Goal: Task Accomplishment & Management: Use online tool/utility

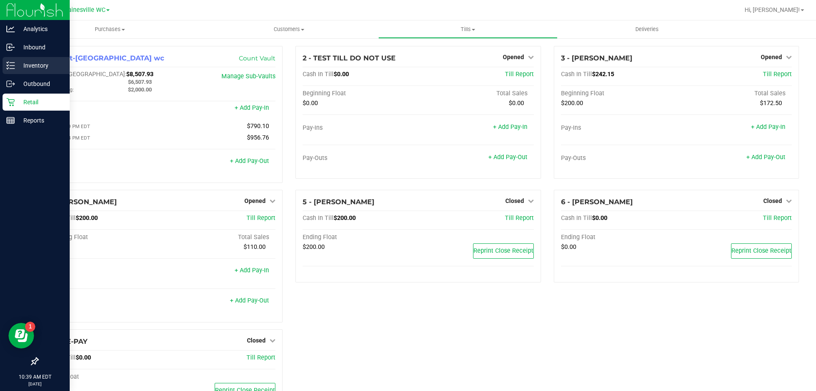
click at [12, 64] on icon at bounding box center [10, 65] width 9 height 9
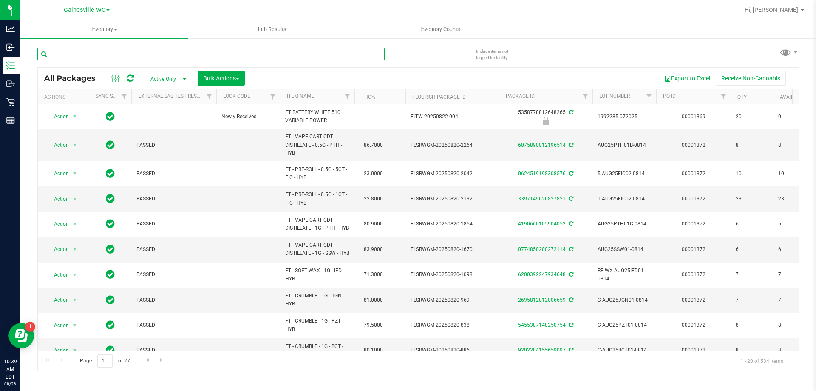
click at [96, 54] on input "text" at bounding box center [210, 54] width 347 height 13
type input "7638604406333202"
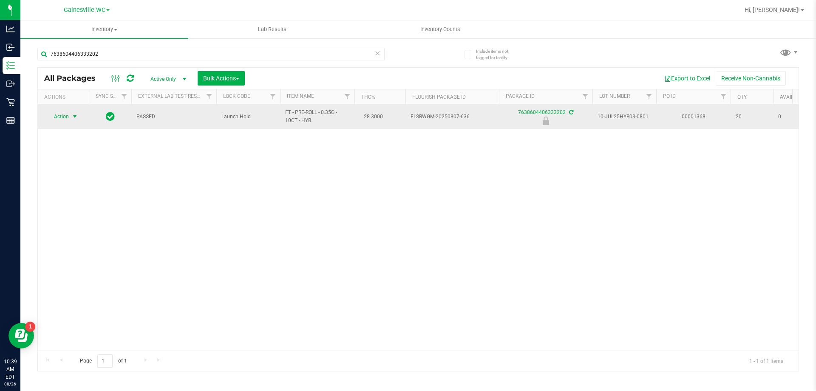
click at [72, 116] on span "select" at bounding box center [74, 116] width 7 height 7
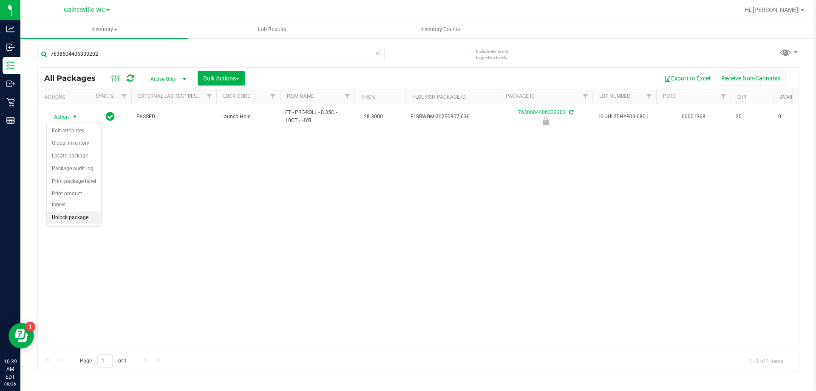
click at [65, 212] on li "Unlock package" at bounding box center [74, 217] width 54 height 13
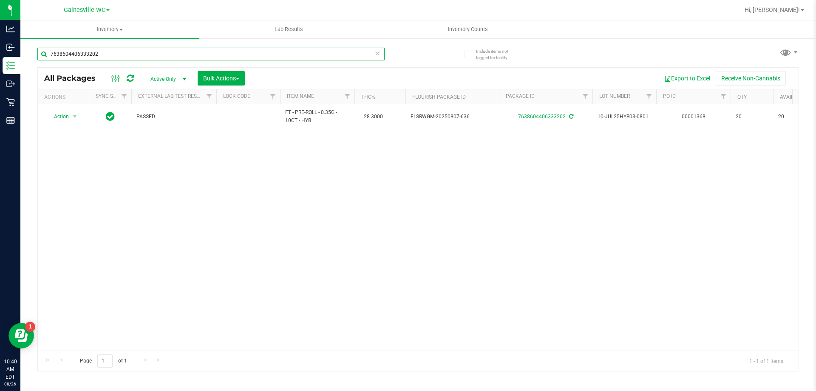
drag, startPoint x: 144, startPoint y: 58, endPoint x: 27, endPoint y: 61, distance: 117.4
click at [27, 61] on div "Include items not tagged for facility 7638604406333202 All Packages Active Only…" at bounding box center [418, 166] width 796 height 259
type input "10ct"
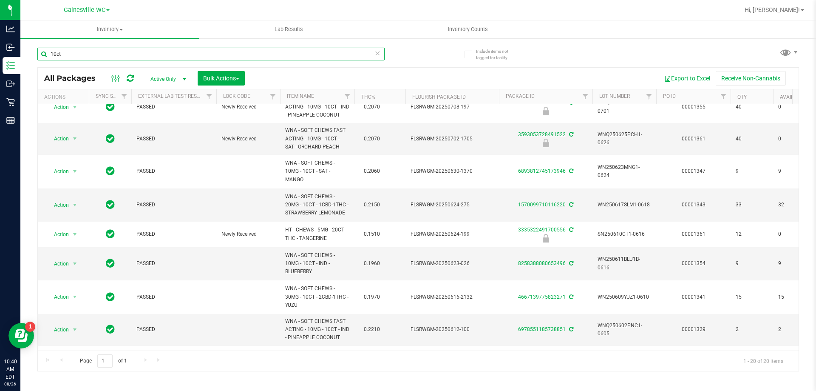
scroll to position [122, 0]
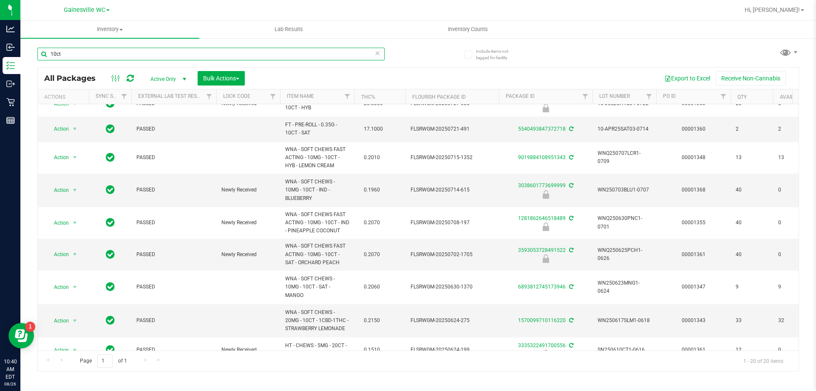
drag, startPoint x: 90, startPoint y: 54, endPoint x: 31, endPoint y: 54, distance: 58.2
click at [31, 54] on div "Include items not tagged for facility 10ct All Packages Active Only Active Only…" at bounding box center [418, 166] width 796 height 259
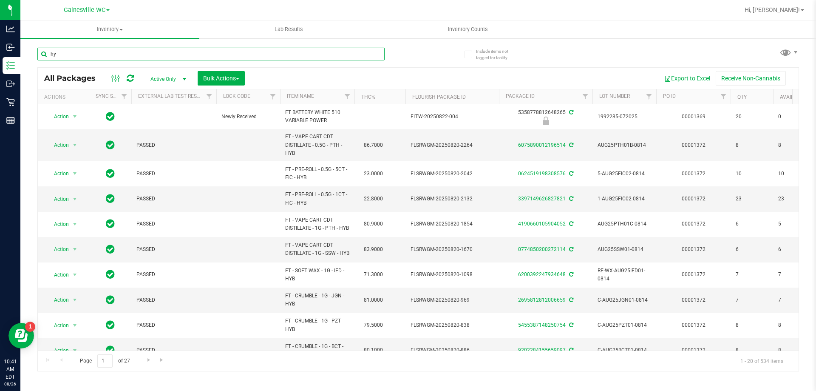
type input "hyb"
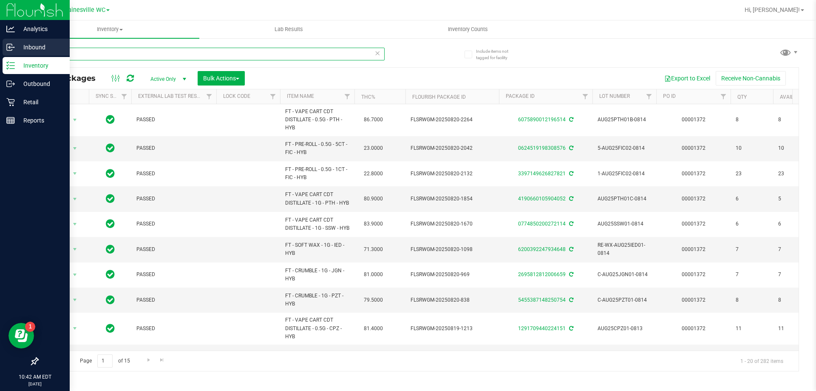
drag, startPoint x: 74, startPoint y: 54, endPoint x: 13, endPoint y: 54, distance: 60.4
click at [13, 54] on div "Analytics Inbound Inventory Outbound Retail Reports 10:42 AM EDT [DATE] 08/26 G…" at bounding box center [408, 195] width 816 height 391
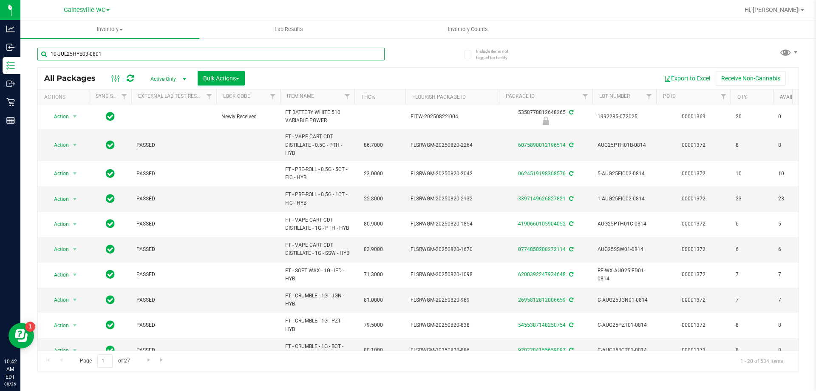
type input "10-JUL25HYB03-0801"
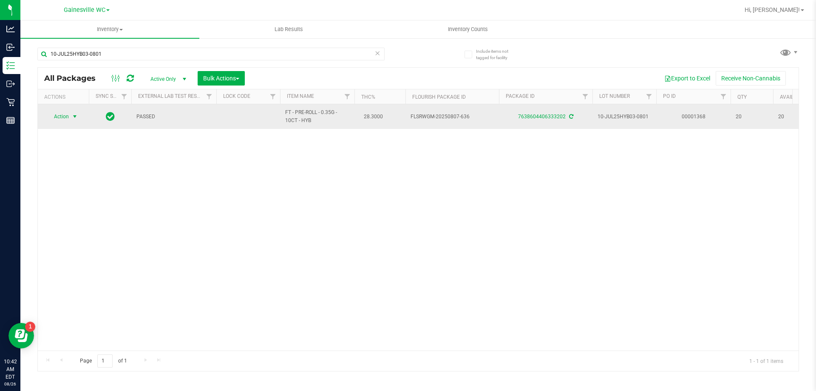
click at [71, 117] on span "select" at bounding box center [74, 116] width 7 height 7
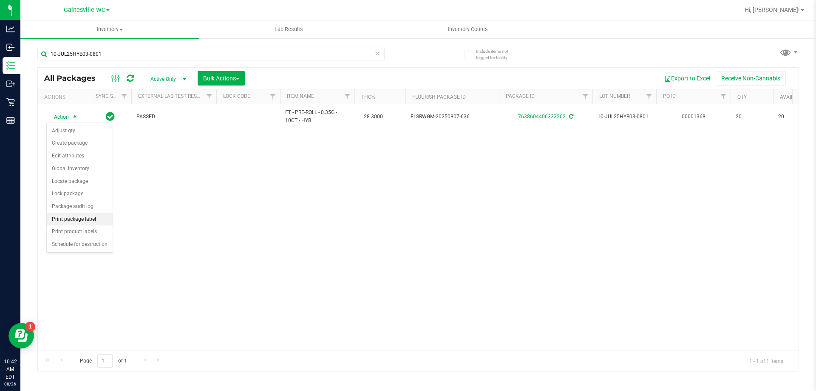
click at [62, 219] on li "Print package label" at bounding box center [80, 219] width 66 height 13
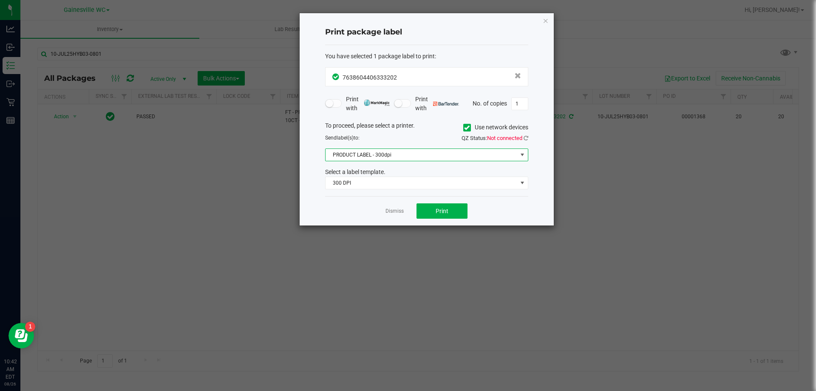
click at [392, 156] on span "PRODUCT LABEL - 300dpi" at bounding box center [422, 155] width 192 height 12
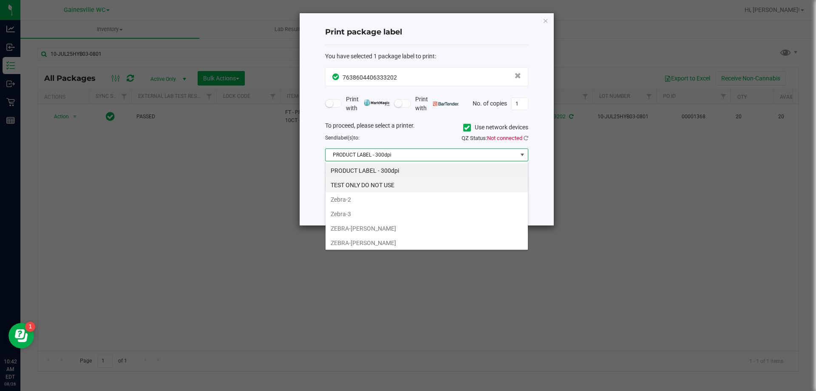
scroll to position [13, 203]
click at [352, 205] on li "Zebra-2" at bounding box center [427, 199] width 202 height 14
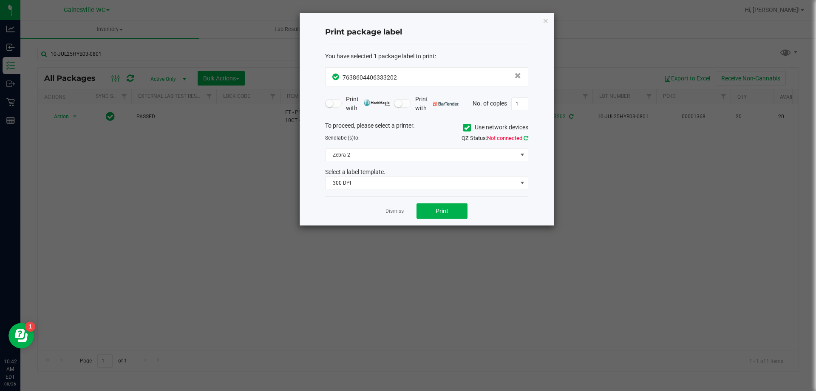
click at [525, 137] on icon at bounding box center [526, 138] width 5 height 6
click at [427, 179] on span "300 DPI" at bounding box center [422, 183] width 192 height 12
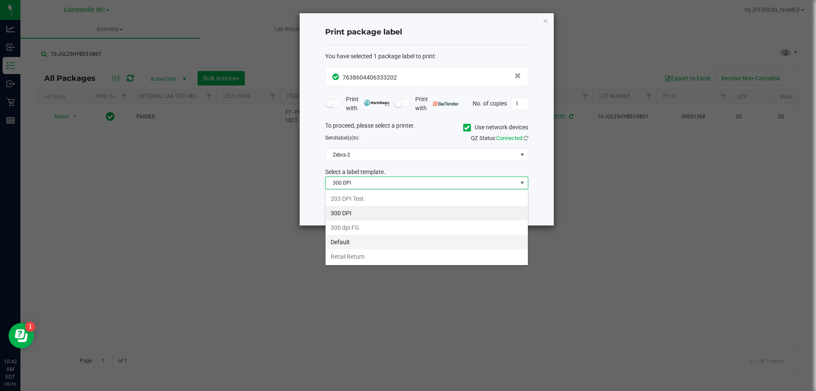
click at [358, 240] on li "Default" at bounding box center [427, 242] width 202 height 14
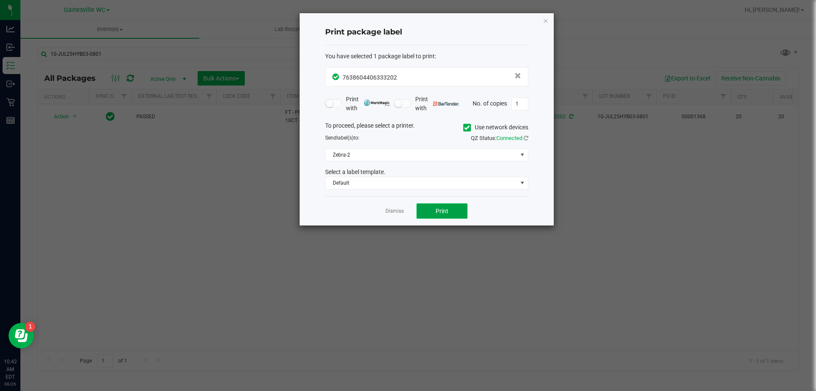
click at [435, 216] on button "Print" at bounding box center [442, 210] width 51 height 15
click at [396, 212] on link "Dismiss" at bounding box center [395, 210] width 18 height 7
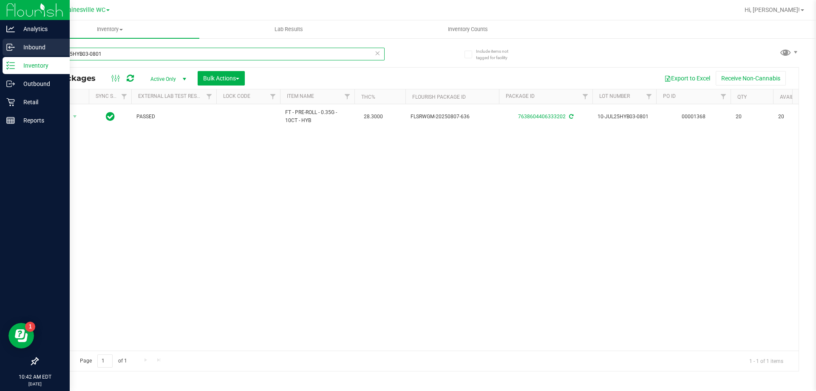
drag, startPoint x: 105, startPoint y: 52, endPoint x: 10, endPoint y: 52, distance: 95.2
click at [10, 52] on div "Analytics Inbound Inventory Outbound Retail Reports 10:42 AM EDT [DATE] 08/26 G…" at bounding box center [408, 195] width 816 height 391
type input "G-JUL25HYB06-0806"
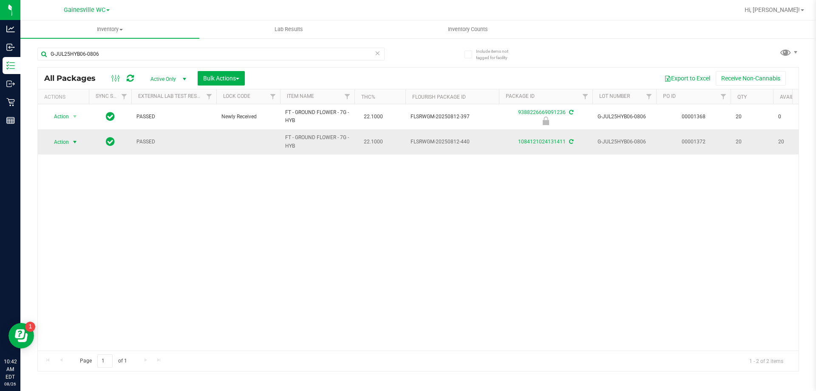
click at [61, 144] on span "Action" at bounding box center [57, 142] width 23 height 12
click at [80, 243] on li "Print package label" at bounding box center [80, 244] width 66 height 13
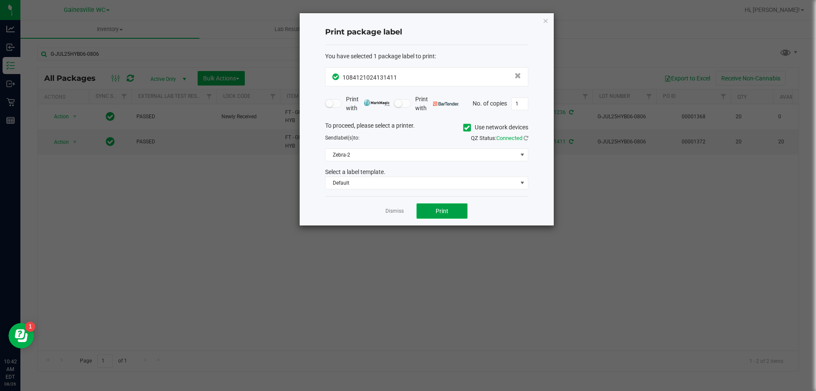
click at [444, 207] on span "Print" at bounding box center [442, 210] width 13 height 7
